Goal: Complete application form

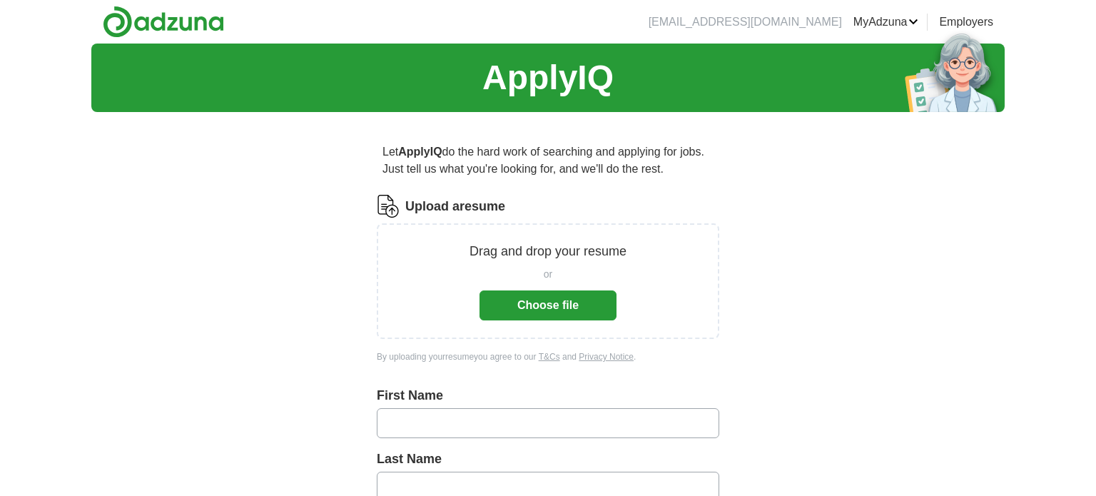
click at [513, 312] on button "Choose file" at bounding box center [547, 305] width 137 height 30
click at [579, 249] on p "Drag and drop your resume" at bounding box center [547, 251] width 157 height 19
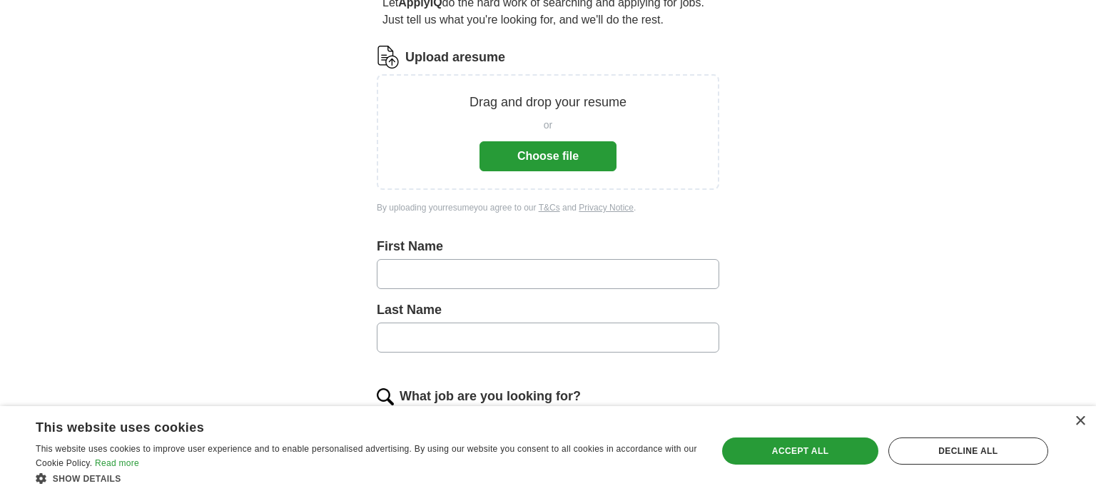
scroll to position [150, 0]
click at [444, 263] on input "text" at bounding box center [548, 273] width 342 height 30
type input "*****"
click at [499, 330] on input "text" at bounding box center [548, 337] width 342 height 30
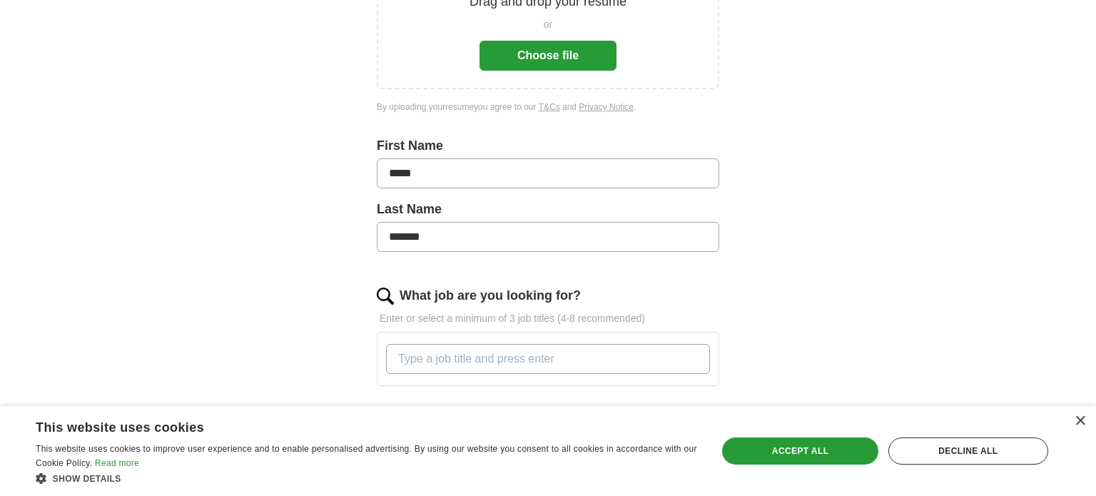
scroll to position [341, 0]
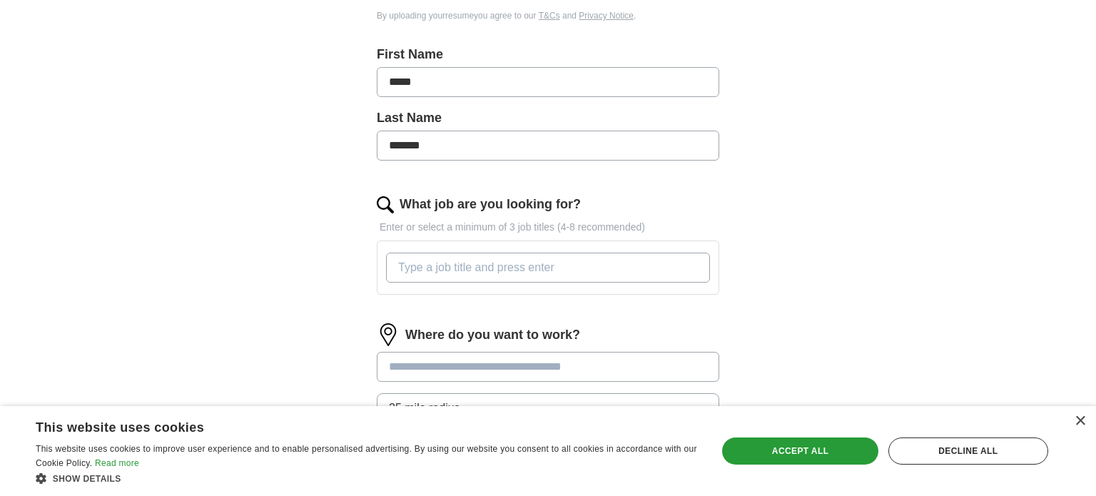
type input "*******"
click at [574, 263] on input "What job are you looking for?" at bounding box center [548, 268] width 324 height 30
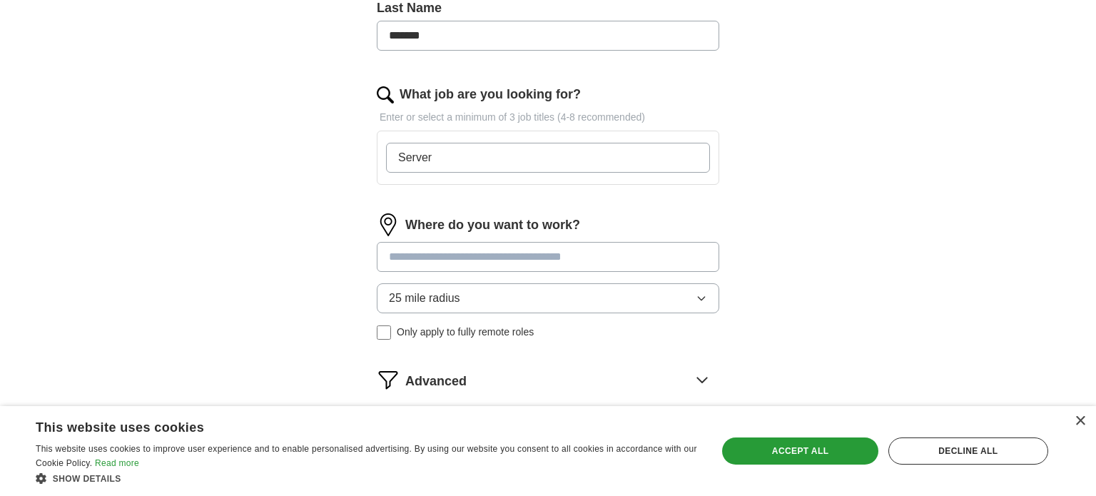
scroll to position [454, 0]
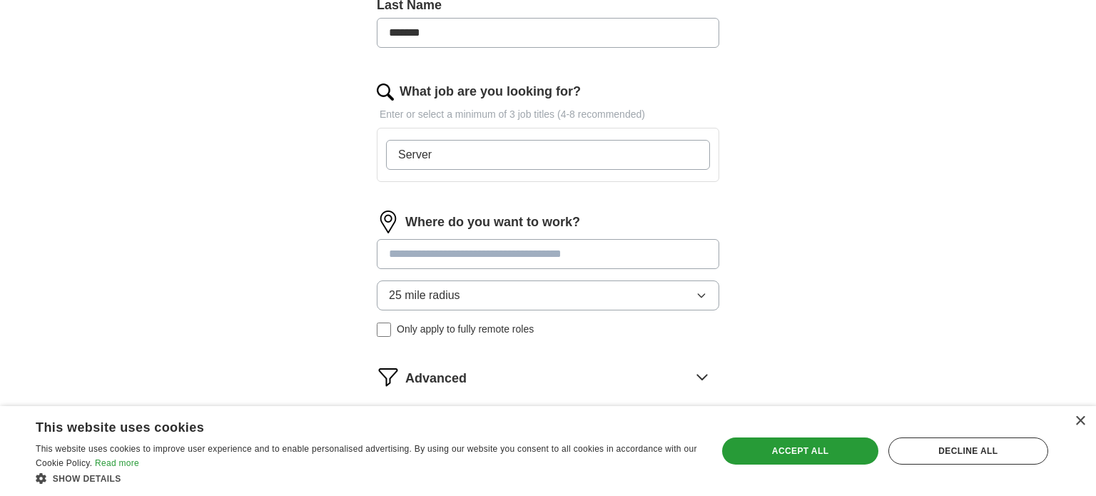
type input "Server"
click at [624, 257] on input at bounding box center [548, 254] width 342 height 30
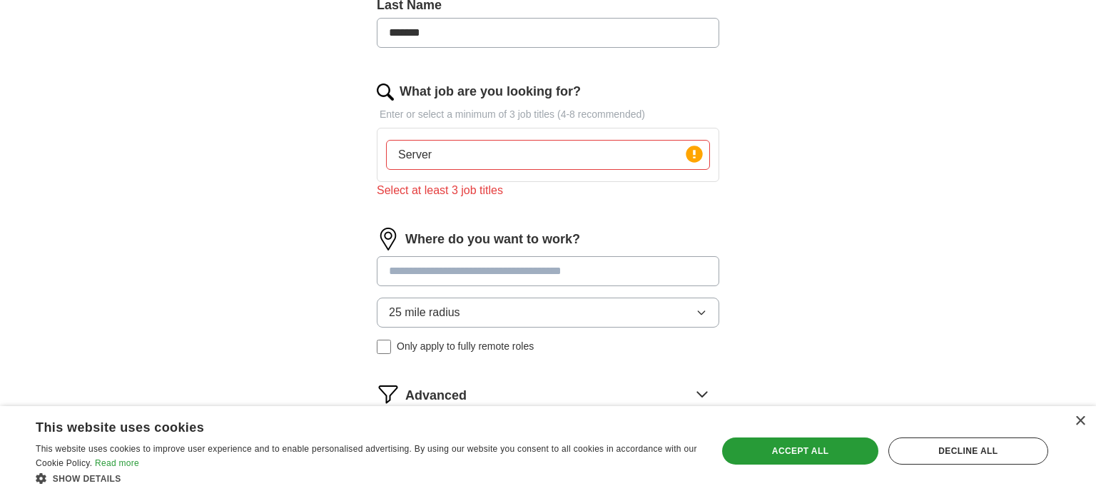
click at [638, 161] on input "Server" at bounding box center [548, 155] width 324 height 30
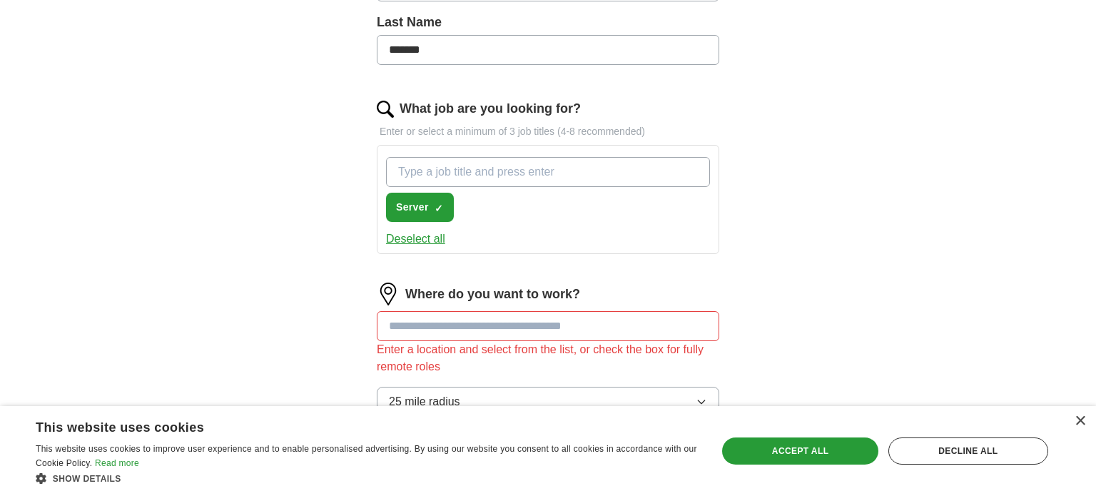
scroll to position [471, 0]
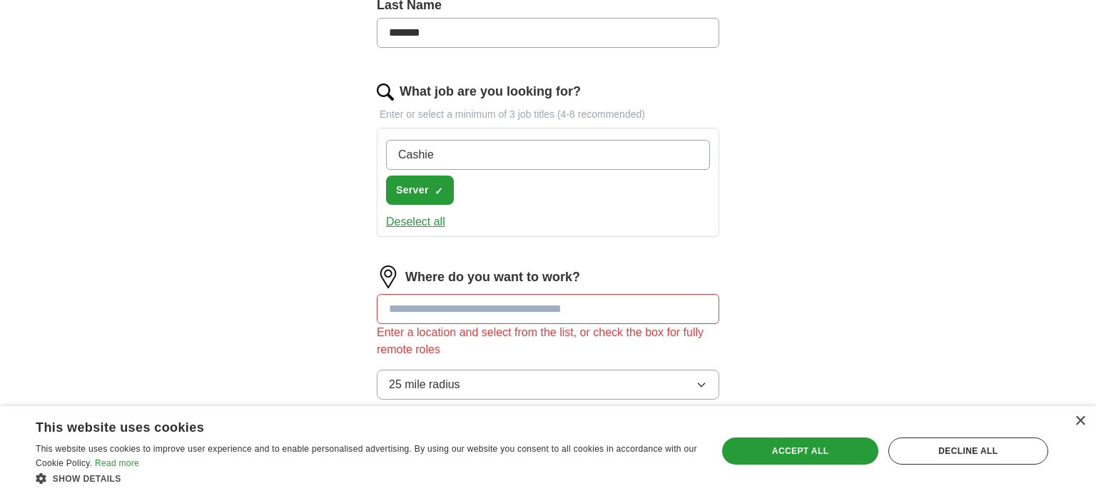
type input "Cashier"
type input "hostess"
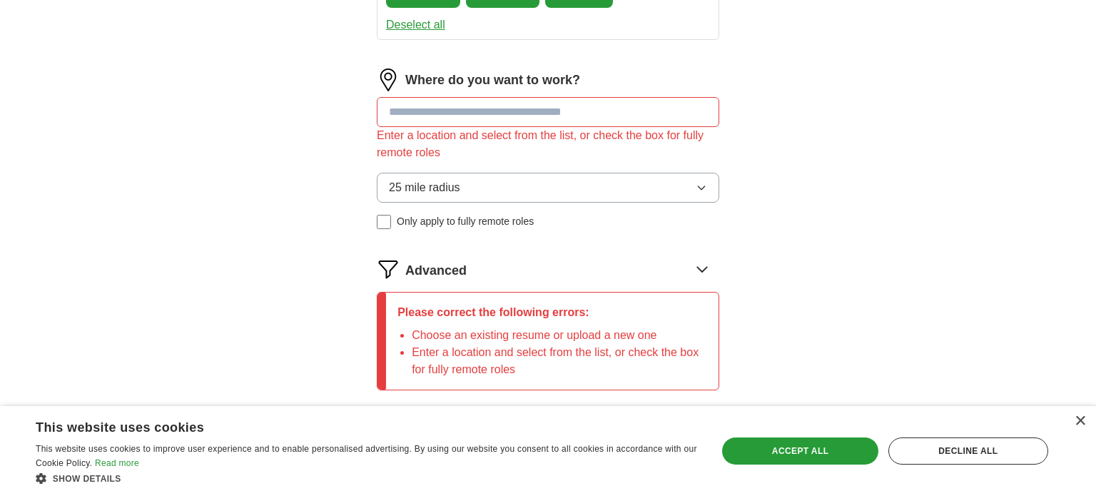
scroll to position [671, 0]
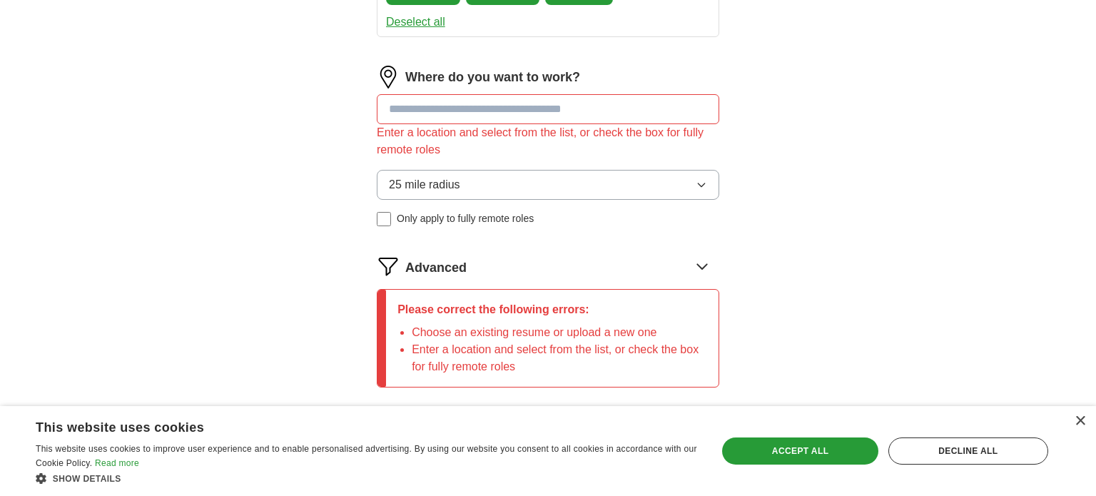
click at [449, 104] on input at bounding box center [548, 109] width 342 height 30
type input "******"
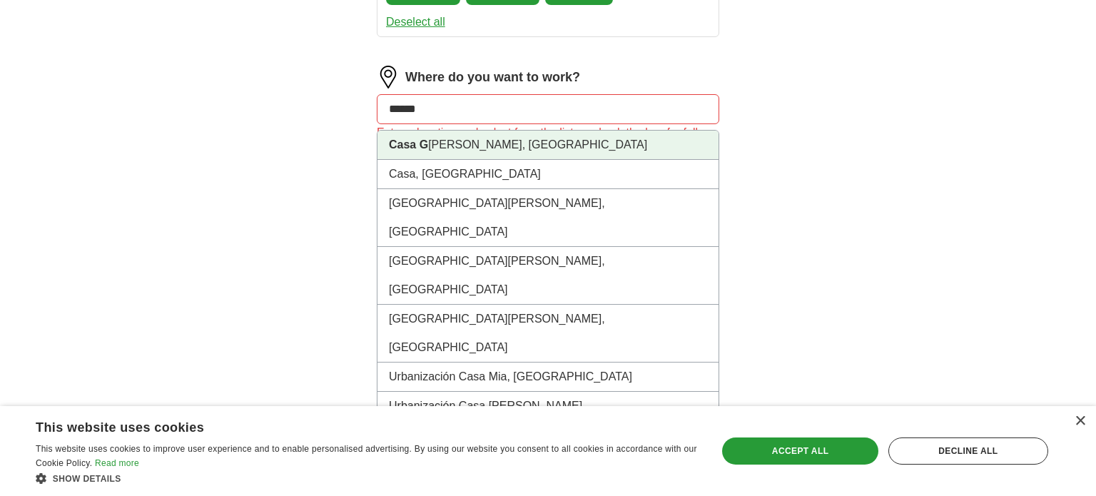
click at [437, 131] on li "Casa G rande, AZ" at bounding box center [547, 145] width 341 height 29
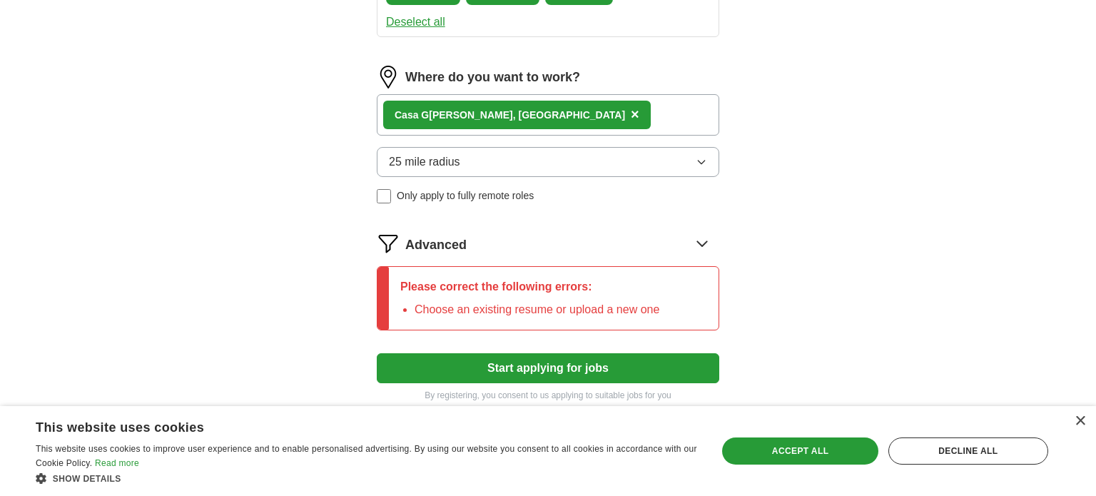
click at [536, 126] on div "Casa G rande, AZ ×" at bounding box center [548, 114] width 342 height 41
click at [526, 112] on div "Casa G rande, AZ ×" at bounding box center [548, 114] width 342 height 41
click at [503, 188] on span "Only apply to fully remote roles" at bounding box center [465, 195] width 137 height 15
click at [481, 189] on span "Only apply to fully remote roles" at bounding box center [465, 195] width 137 height 15
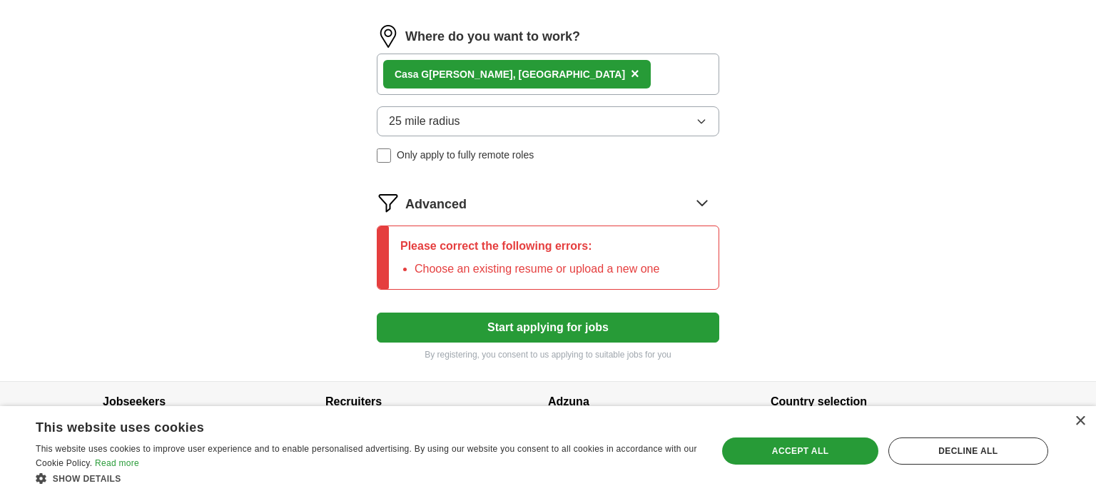
scroll to position [736, 0]
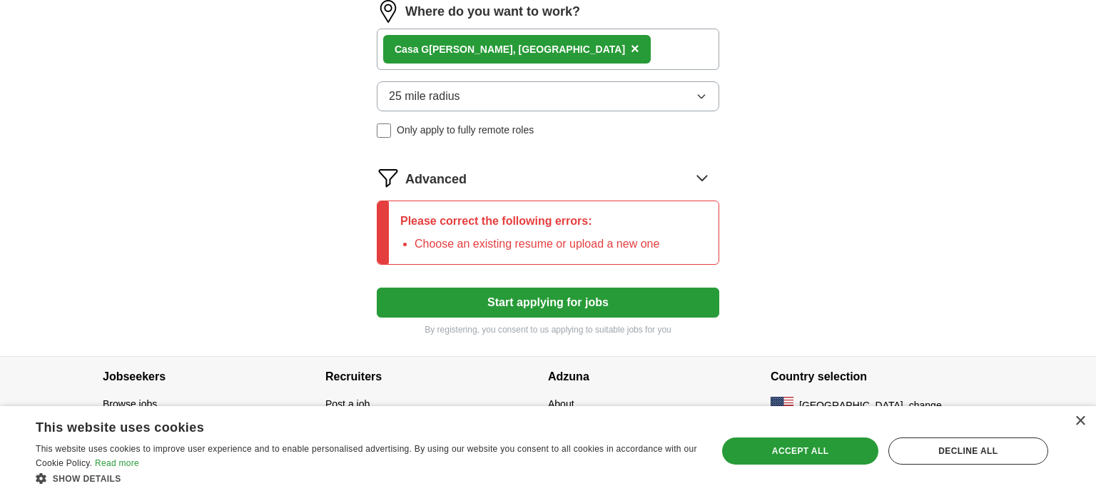
click at [464, 247] on li "Choose an existing resume or upload a new one" at bounding box center [536, 243] width 245 height 17
click at [472, 288] on button "Start applying for jobs" at bounding box center [548, 303] width 342 height 30
click at [696, 166] on icon at bounding box center [702, 177] width 23 height 23
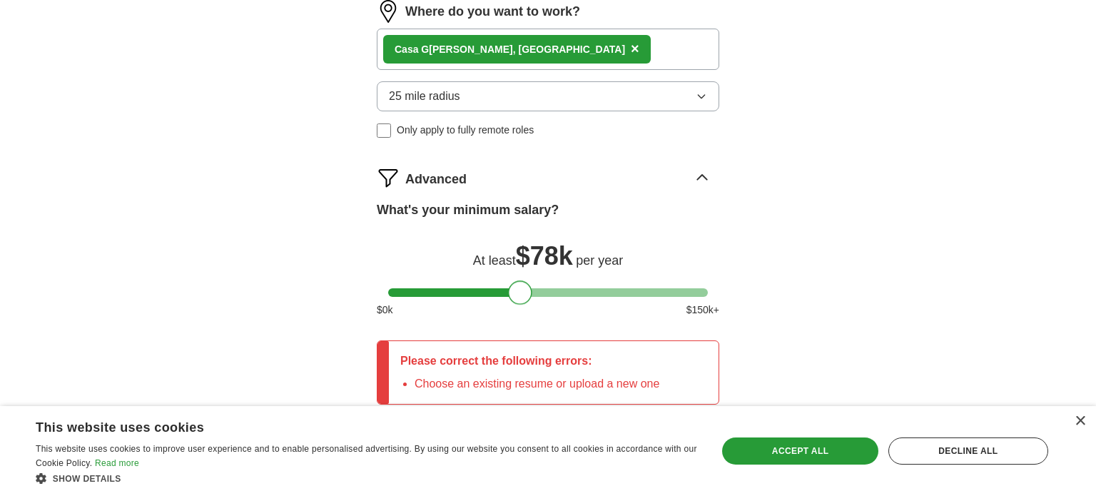
click at [519, 288] on div at bounding box center [548, 292] width 320 height 9
drag, startPoint x: 519, startPoint y: 288, endPoint x: 499, endPoint y: 291, distance: 20.2
click at [499, 291] on div at bounding box center [500, 292] width 24 height 24
drag, startPoint x: 499, startPoint y: 291, endPoint x: 451, endPoint y: 300, distance: 49.3
click at [451, 300] on div at bounding box center [451, 292] width 24 height 24
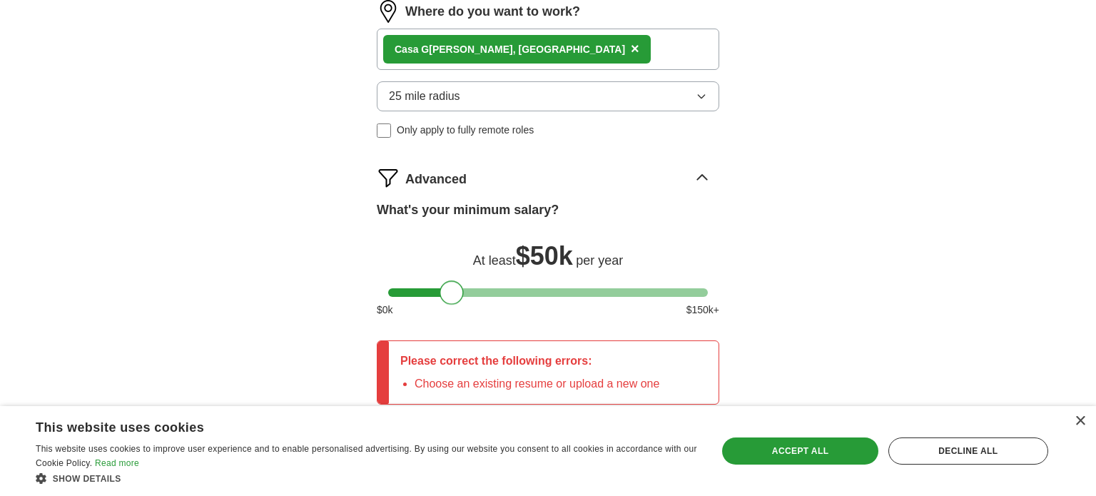
scroll to position [876, 0]
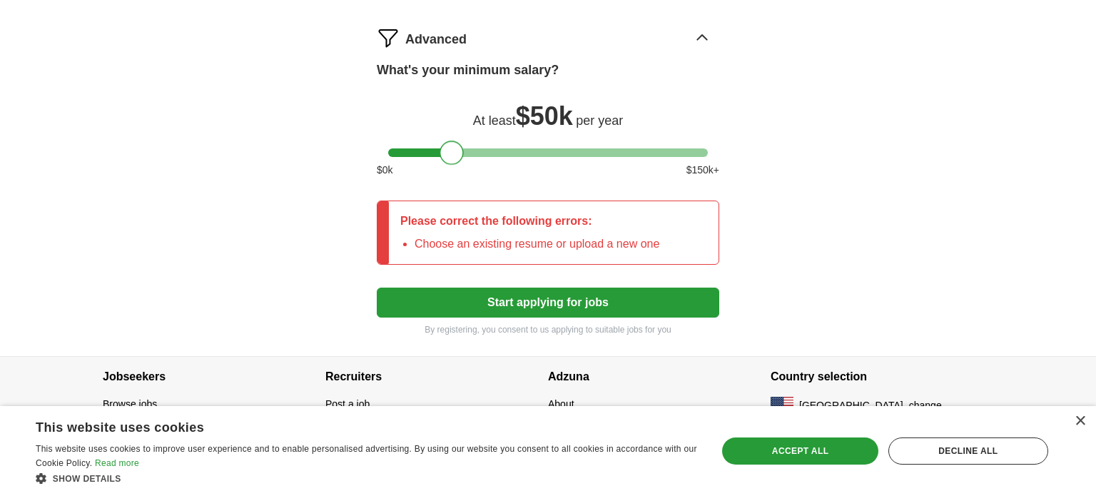
click at [568, 300] on button "Start applying for jobs" at bounding box center [548, 303] width 342 height 30
click at [518, 229] on div "Please correct the following errors: Choose an existing resume or upload a new …" at bounding box center [530, 232] width 282 height 63
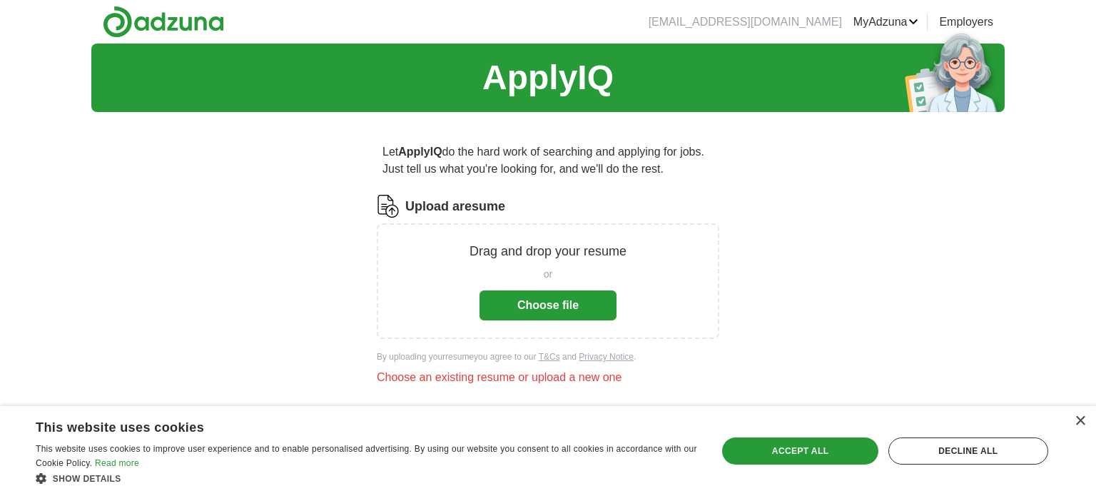
click at [405, 208] on label "Upload a resume" at bounding box center [455, 206] width 100 height 19
click at [0, 0] on input "Upload a resume" at bounding box center [0, 0] width 0 height 0
click at [800, 456] on div "Accept all" at bounding box center [800, 450] width 156 height 27
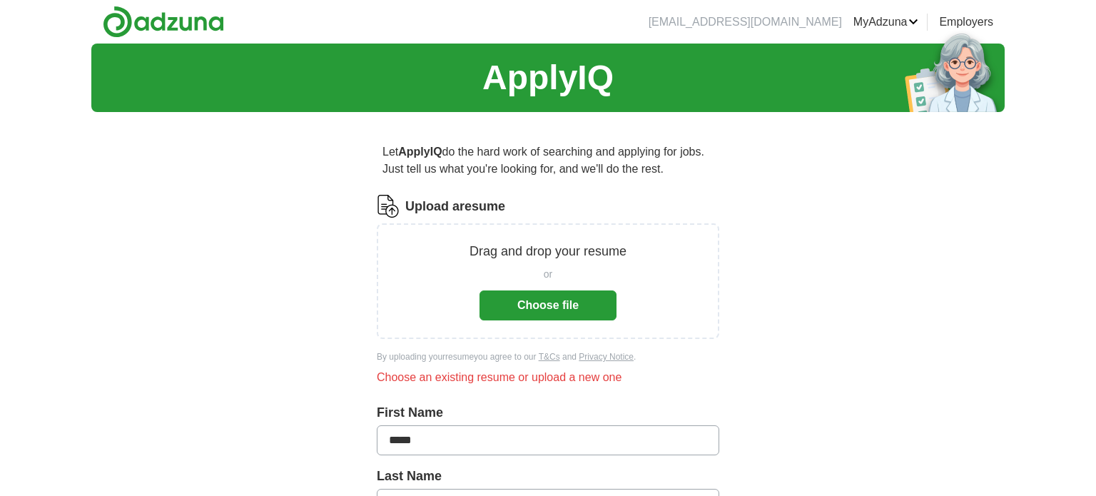
click at [546, 255] on p "Drag and drop your resume" at bounding box center [547, 251] width 157 height 19
drag, startPoint x: 470, startPoint y: 207, endPoint x: 509, endPoint y: 247, distance: 56.0
click at [509, 247] on div "Upload a resume Drag and drop your resume or Choose file" at bounding box center [548, 267] width 342 height 144
click at [611, 272] on div "or" at bounding box center [547, 274] width 137 height 15
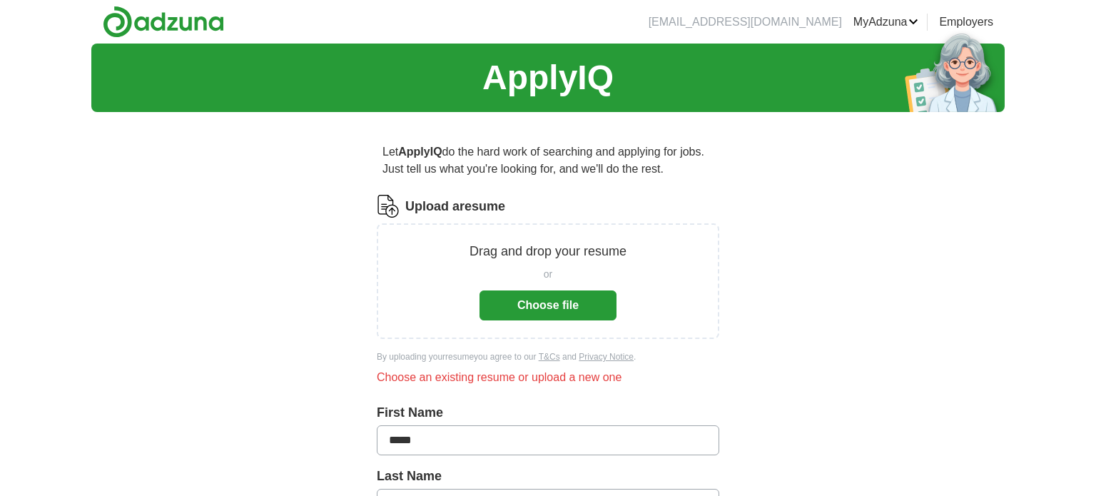
click at [550, 315] on button "Choose file" at bounding box center [547, 305] width 137 height 30
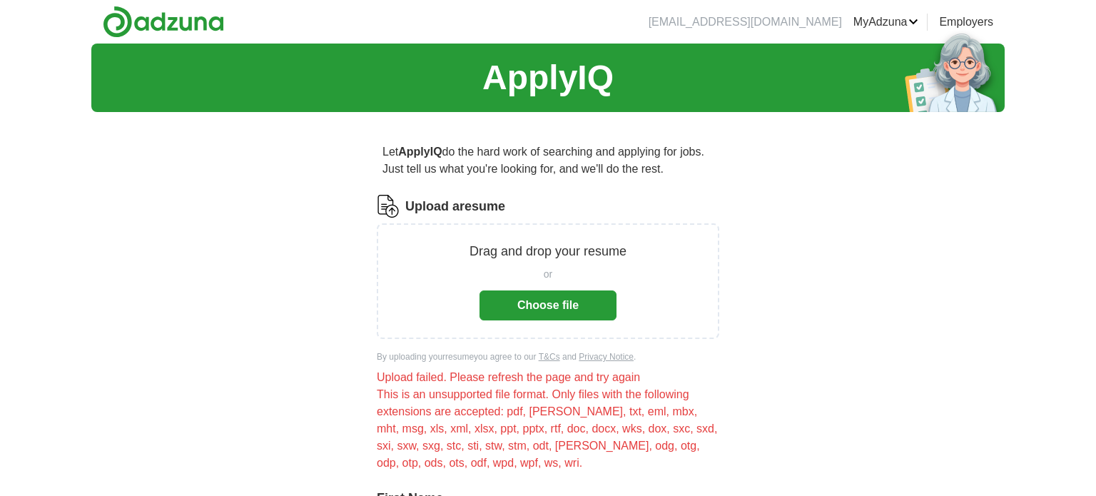
click at [543, 302] on button "Choose file" at bounding box center [547, 305] width 137 height 30
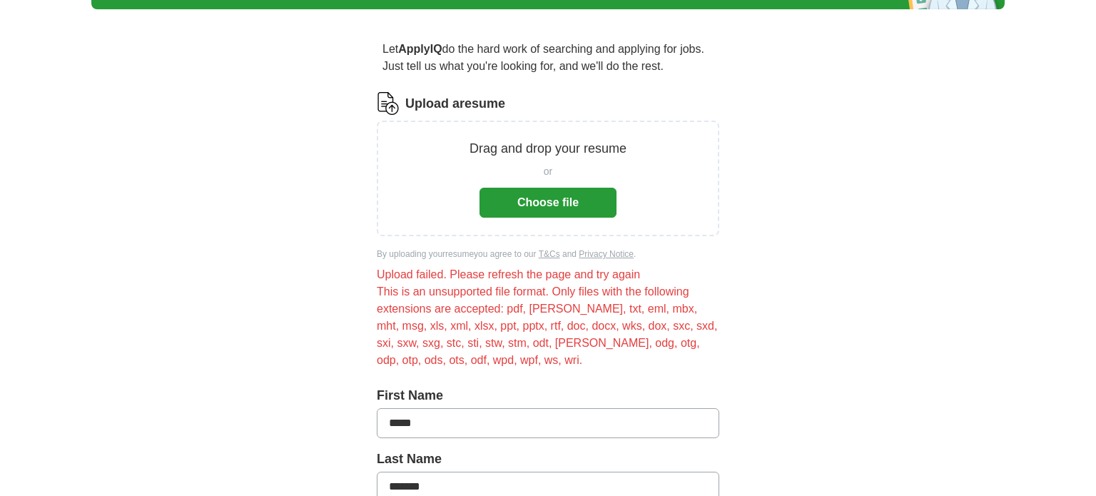
scroll to position [106, 0]
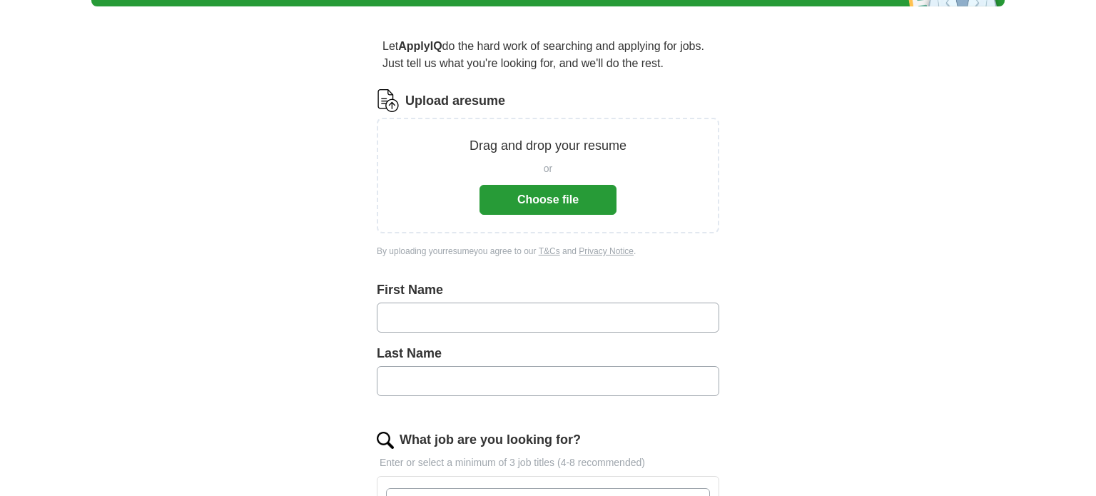
click at [509, 198] on button "Choose file" at bounding box center [547, 200] width 137 height 30
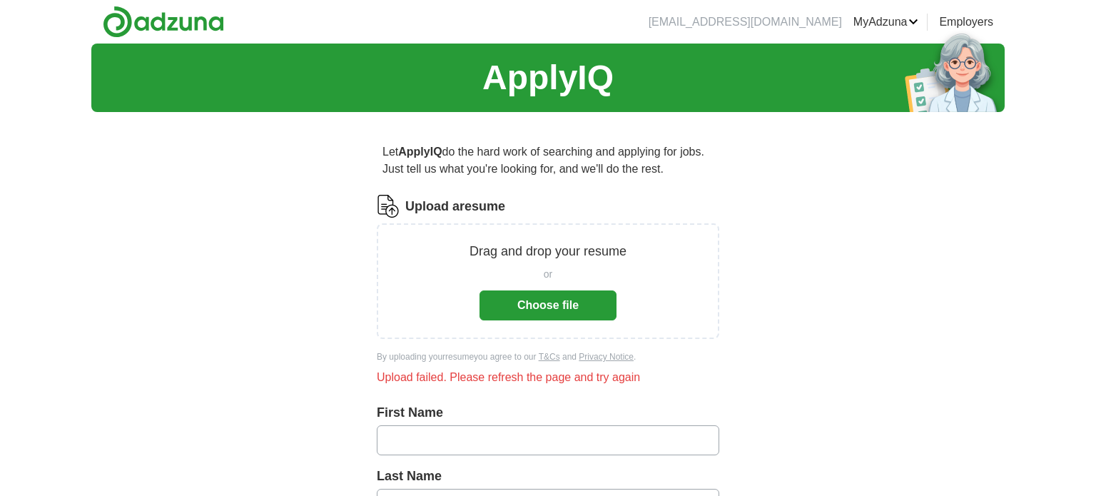
scroll to position [606, 0]
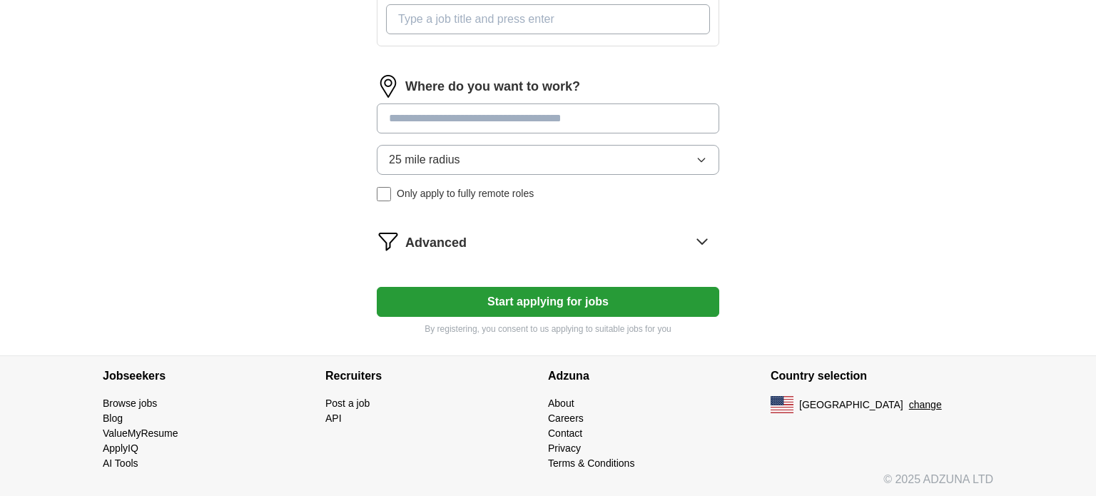
click at [409, 115] on input at bounding box center [548, 118] width 342 height 30
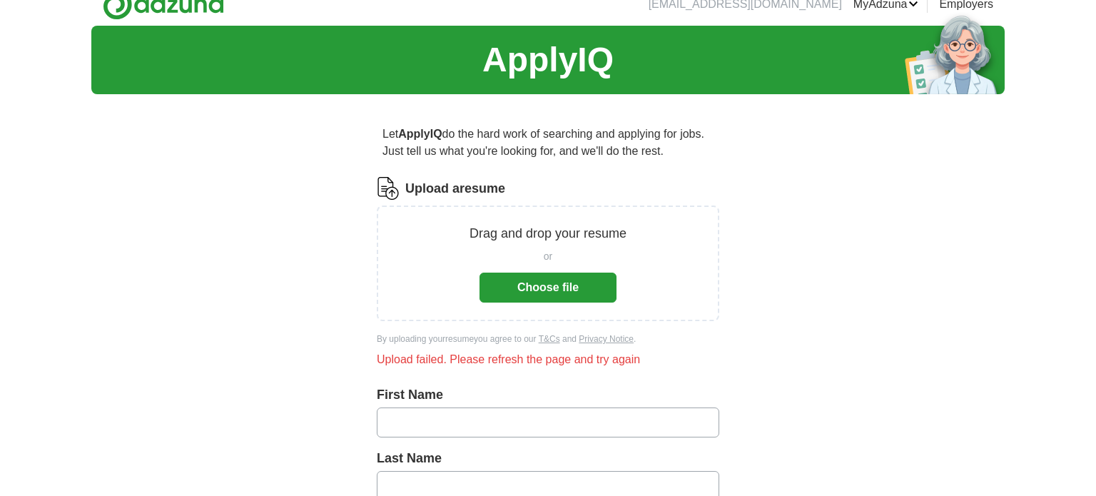
scroll to position [0, 0]
